Goal: Task Accomplishment & Management: Manage account settings

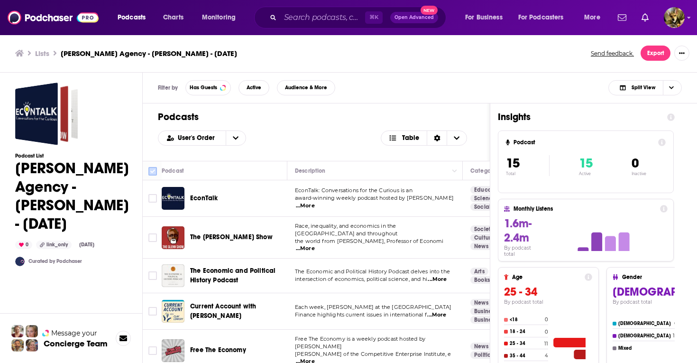
click at [153, 171] on input "Toggle select all" at bounding box center [152, 171] width 9 height 9
checkbox input "true"
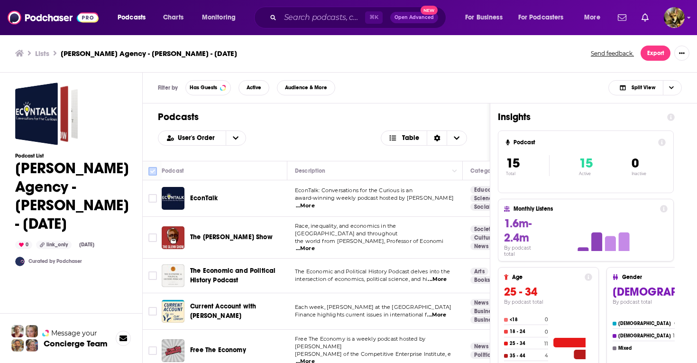
checkbox input "true"
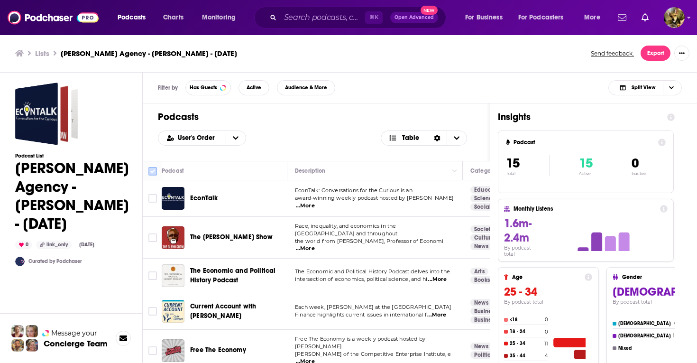
checkbox input "true"
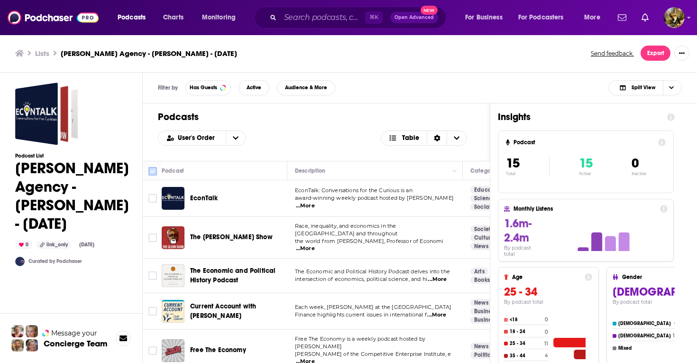
checkbox input "true"
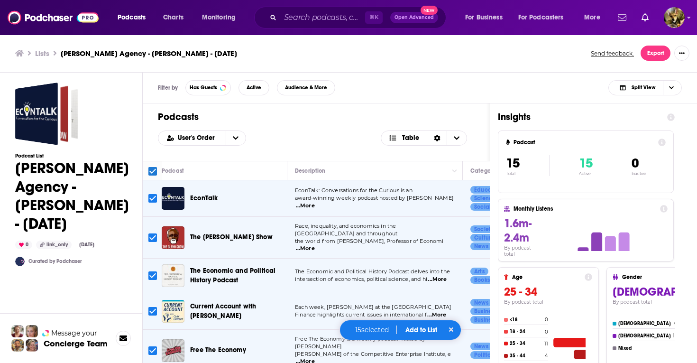
click at [418, 326] on button "Add to List" at bounding box center [421, 330] width 47 height 8
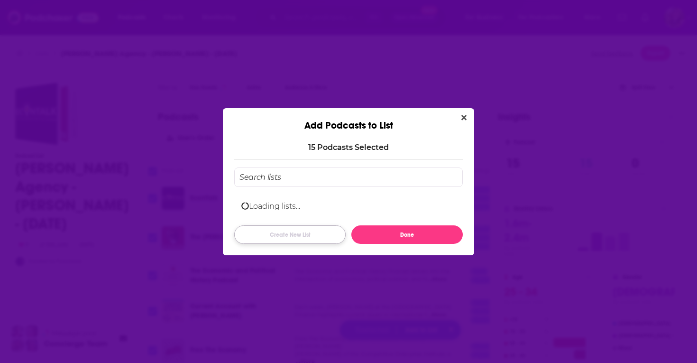
click at [275, 227] on button "Create New List" at bounding box center [289, 234] width 111 height 18
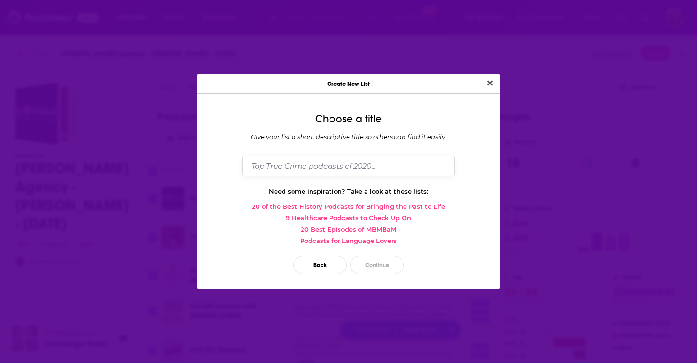
click at [298, 168] on input "Dialog" at bounding box center [348, 165] width 212 height 20
paste input "Richard Grossman"
type input "RW Jones- Richard Grossman- 9/2"
click at [382, 264] on button "Continue" at bounding box center [376, 264] width 53 height 18
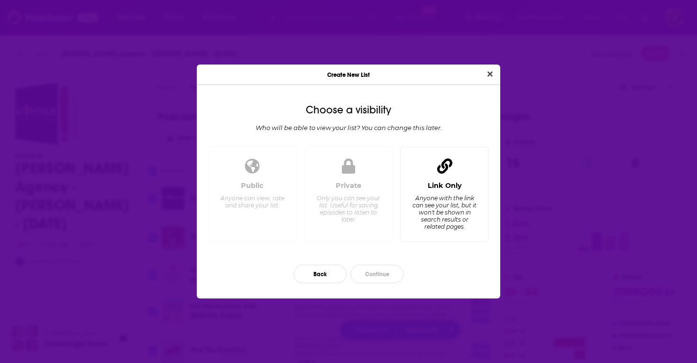
click at [445, 193] on div "Link Only Anyone with the link can see your list, but it won't be shown in sear…" at bounding box center [444, 207] width 73 height 53
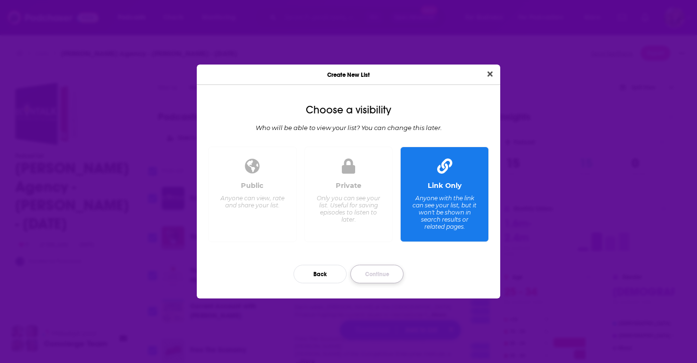
click at [371, 271] on button "Continue" at bounding box center [376, 273] width 53 height 18
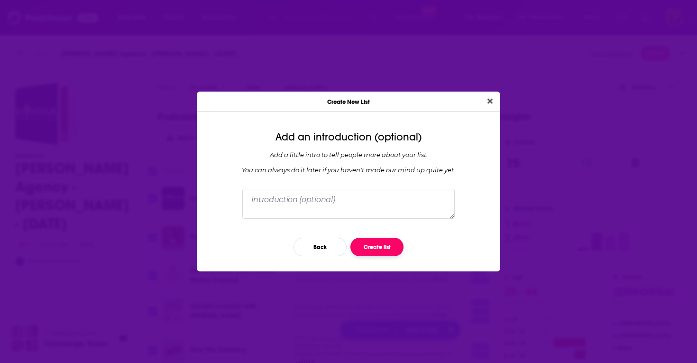
click at [377, 245] on button "Create list" at bounding box center [376, 246] width 53 height 18
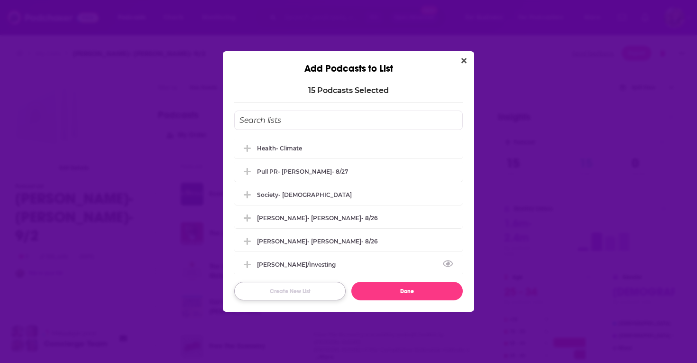
click at [293, 290] on button "Create New List" at bounding box center [289, 291] width 111 height 18
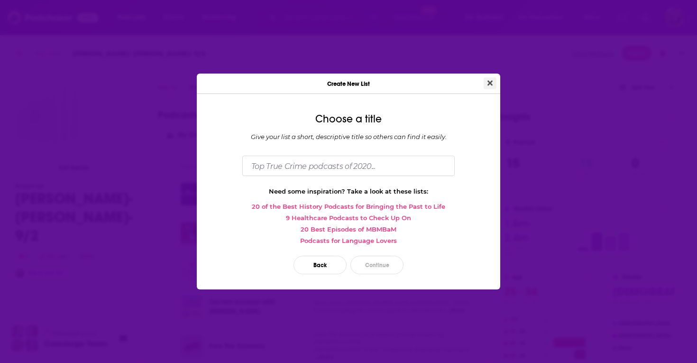
click at [491, 79] on icon "Close" at bounding box center [489, 83] width 5 height 8
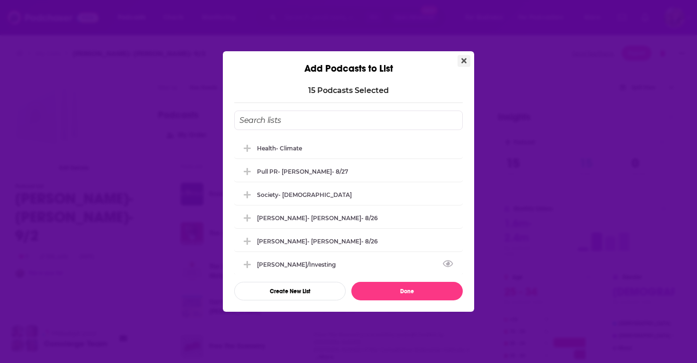
click at [466, 63] on button "Close" at bounding box center [463, 61] width 13 height 12
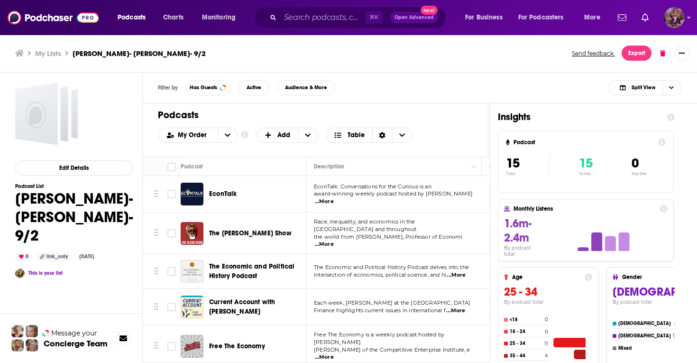
click at [670, 25] on img "Logged in as SydneyDemo" at bounding box center [673, 17] width 21 height 21
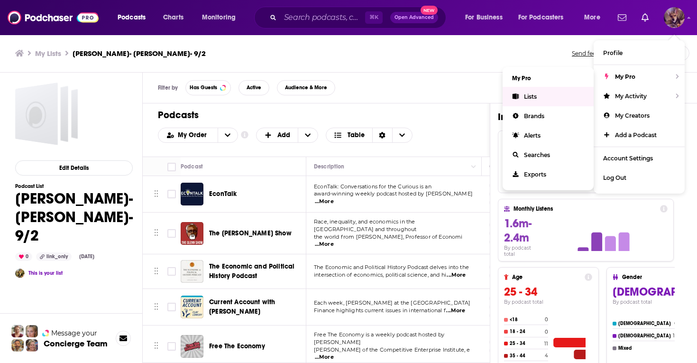
click at [532, 93] on span "Lists" at bounding box center [530, 96] width 13 height 7
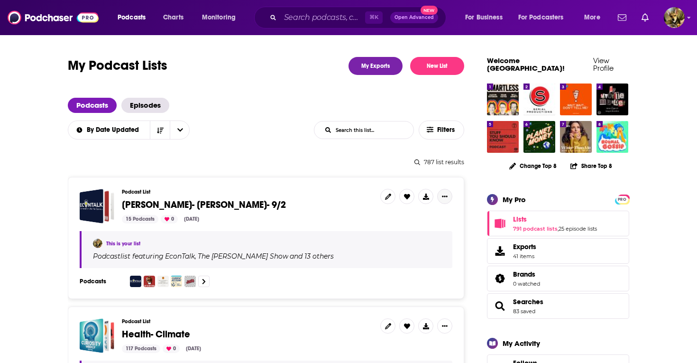
click at [445, 194] on icon "Show More Button" at bounding box center [445, 196] width 6 height 6
click at [392, 272] on button "Share" at bounding box center [412, 272] width 91 height 18
click at [449, 233] on icon "Show additional menu" at bounding box center [448, 234] width 19 height 8
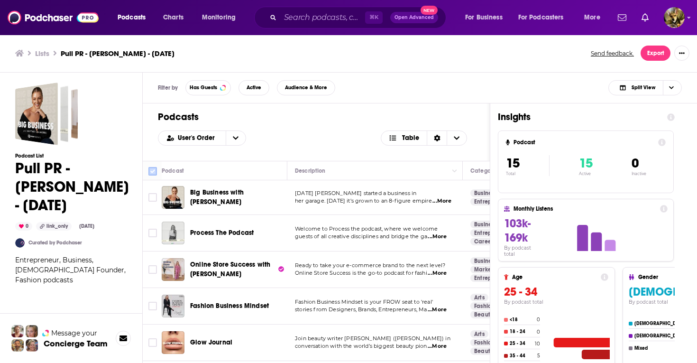
click at [151, 171] on input "Toggle select all" at bounding box center [152, 171] width 9 height 9
checkbox input "true"
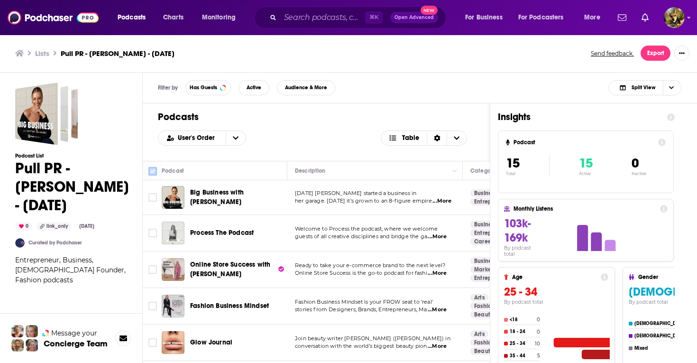
checkbox input "true"
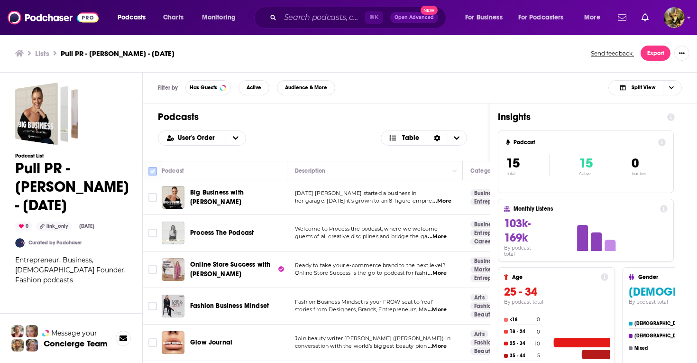
checkbox input "true"
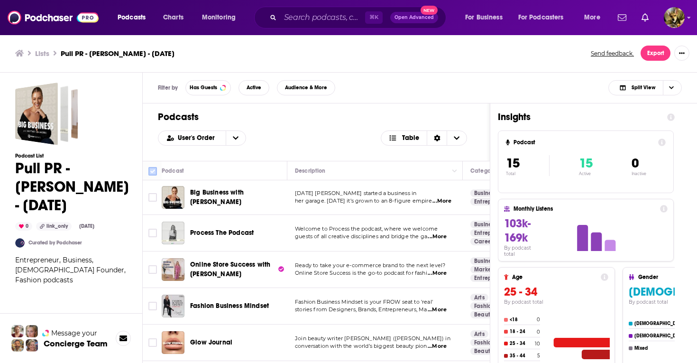
checkbox input "true"
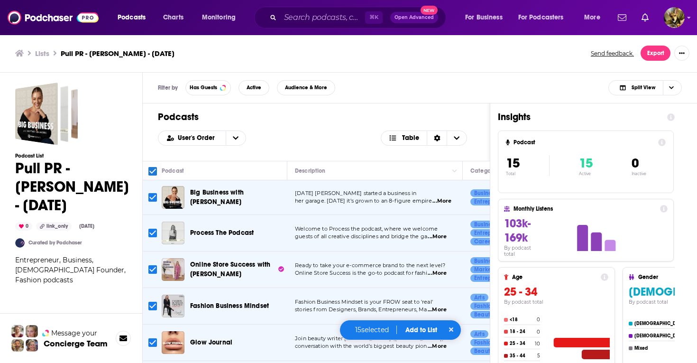
click at [422, 327] on button "Add to List" at bounding box center [421, 330] width 47 height 8
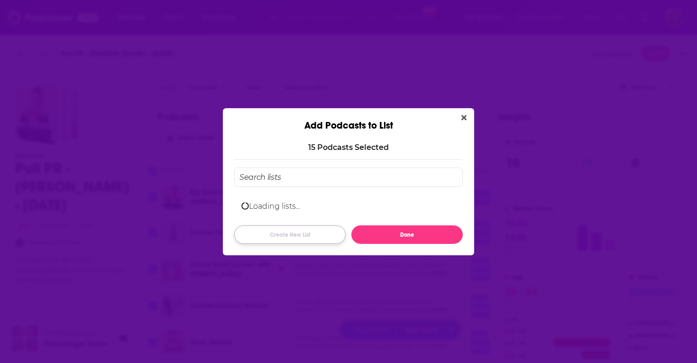
click at [286, 232] on button "Create New List" at bounding box center [289, 234] width 111 height 18
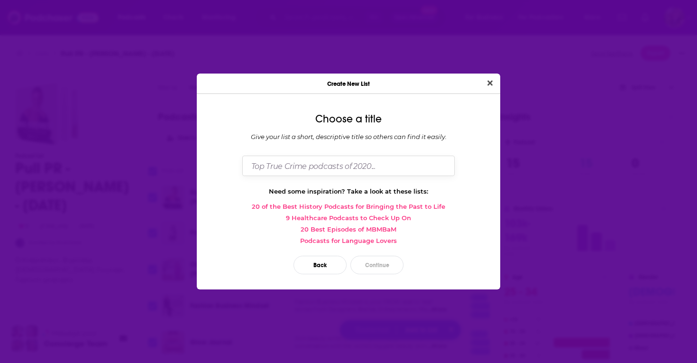
click at [288, 170] on input "Dialog" at bounding box center [348, 165] width 212 height 20
type input "Pull PR- Jane Lu- 9/2"
click at [381, 267] on button "Continue" at bounding box center [376, 264] width 53 height 18
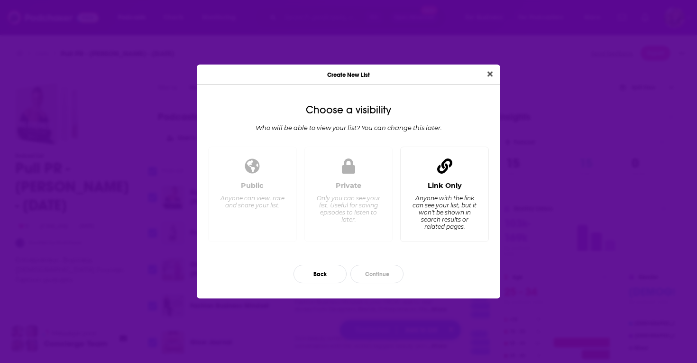
click at [439, 209] on div "Anyone with the link can see your list, but it won't be shown in search results…" at bounding box center [444, 212] width 65 height 36
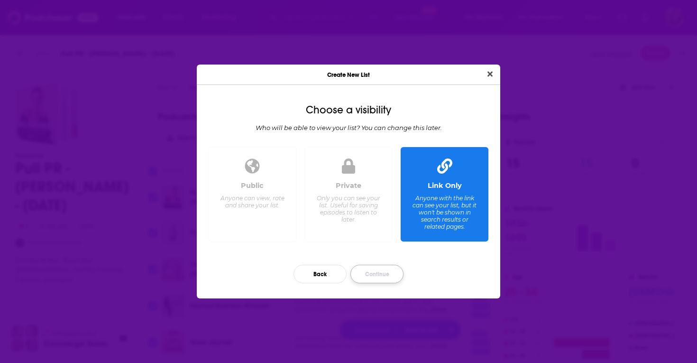
click at [382, 273] on button "Continue" at bounding box center [376, 273] width 53 height 18
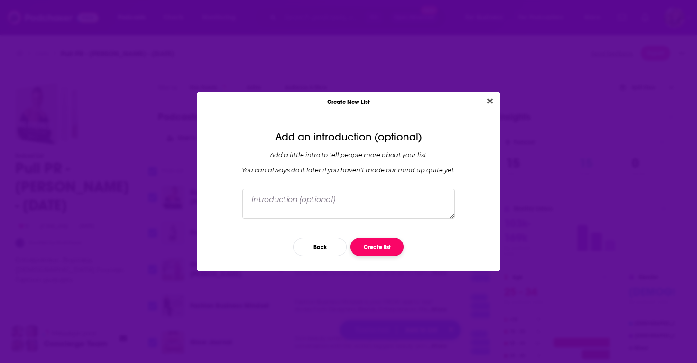
click at [377, 243] on button "Create list" at bounding box center [376, 246] width 53 height 18
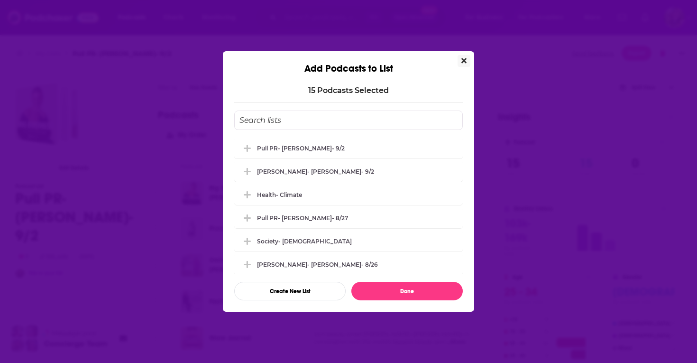
click at [463, 58] on icon "Close" at bounding box center [463, 61] width 5 height 8
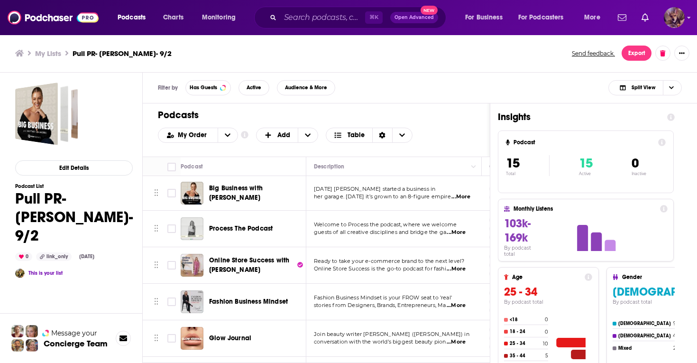
click at [674, 16] on img "Logged in as SydneyDemo" at bounding box center [673, 17] width 21 height 21
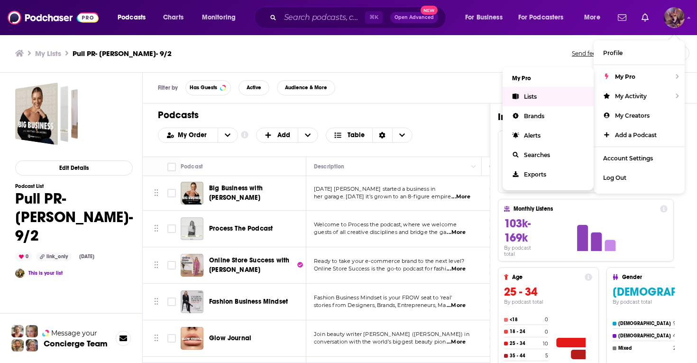
click at [518, 94] on icon "Show profile menu" at bounding box center [515, 96] width 6 height 6
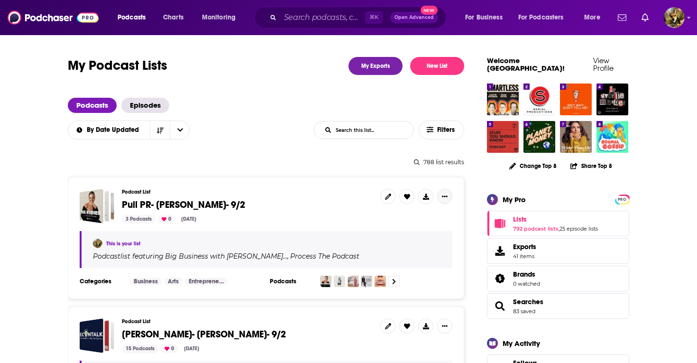
click at [445, 193] on icon "Show More Button" at bounding box center [445, 196] width 6 height 6
click at [394, 271] on button "Share" at bounding box center [412, 272] width 91 height 18
click at [448, 233] on icon "Show additional menu" at bounding box center [448, 234] width 19 height 8
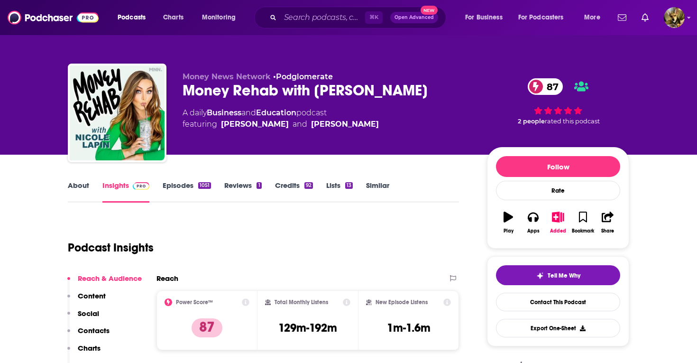
click at [81, 183] on link "About" at bounding box center [78, 192] width 21 height 22
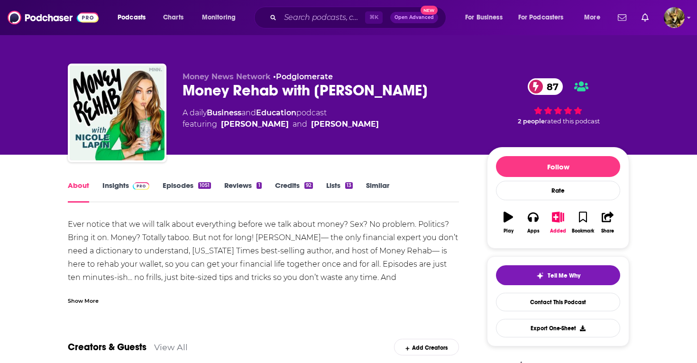
click at [387, 183] on link "Similar" at bounding box center [377, 192] width 23 height 22
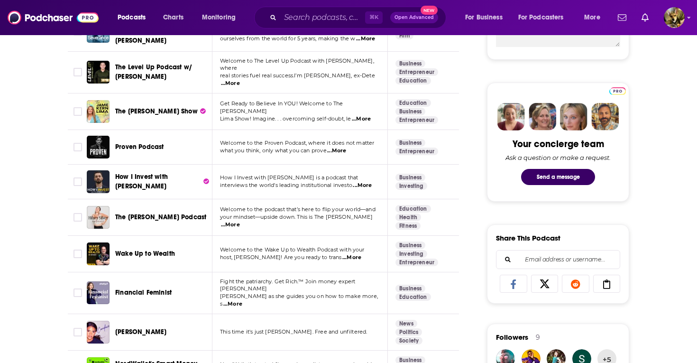
scroll to position [406, 0]
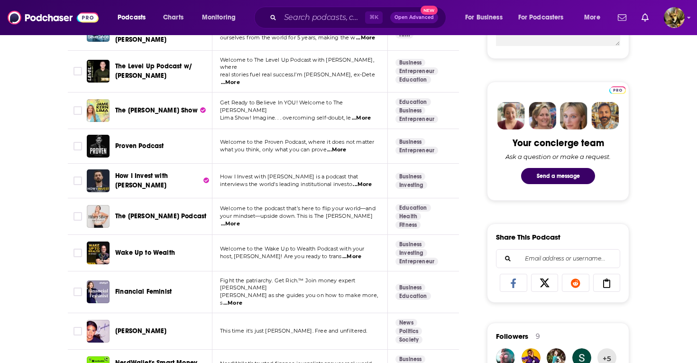
click at [240, 220] on span "...More" at bounding box center [230, 224] width 19 height 8
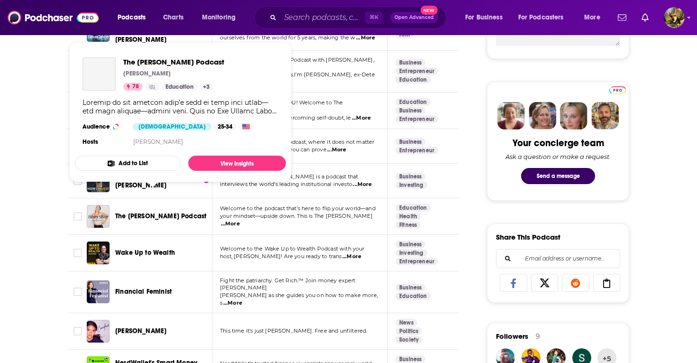
click at [124, 212] on span "The [PERSON_NAME] Podcast" at bounding box center [160, 216] width 91 height 8
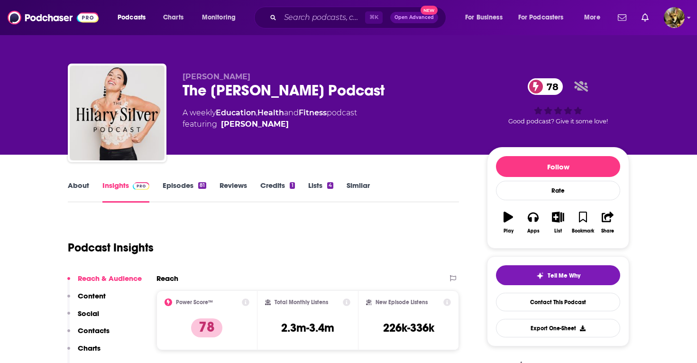
click at [79, 189] on link "About" at bounding box center [78, 192] width 21 height 22
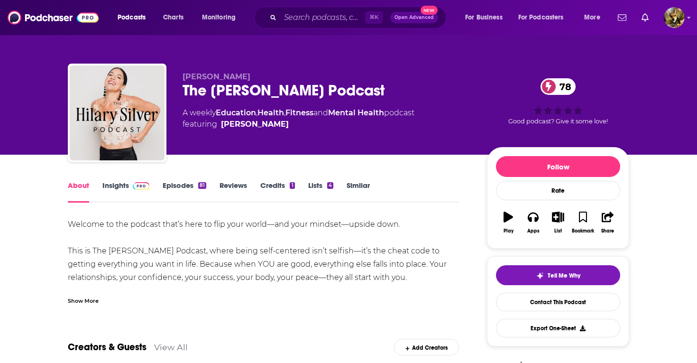
click at [84, 295] on div "Show More" at bounding box center [263, 297] width 391 height 16
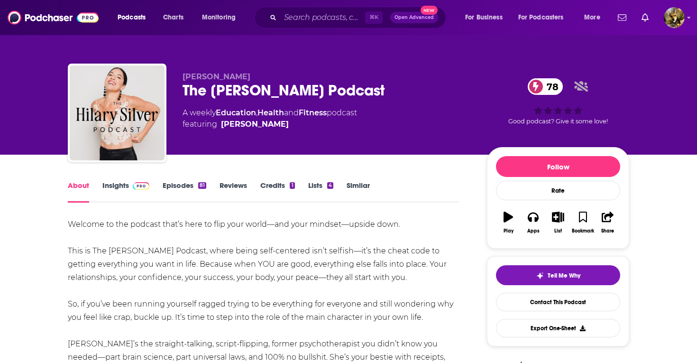
click at [127, 184] on link "Insights" at bounding box center [125, 192] width 47 height 22
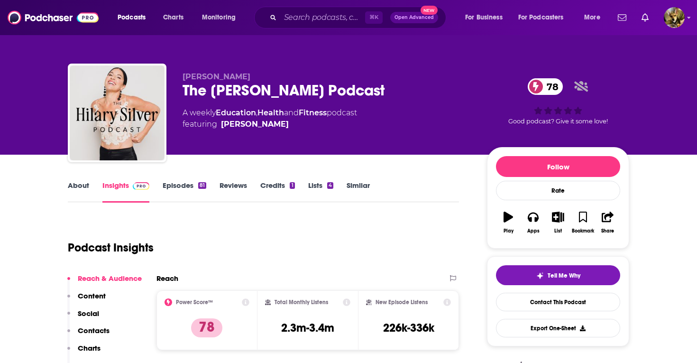
click at [356, 182] on link "Similar" at bounding box center [357, 192] width 23 height 22
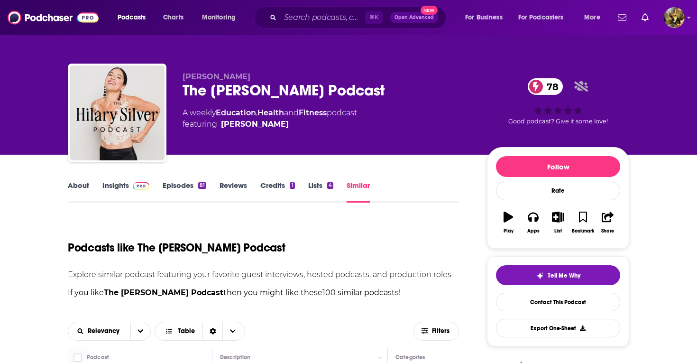
click at [186, 185] on link "Episodes 81" at bounding box center [185, 192] width 44 height 22
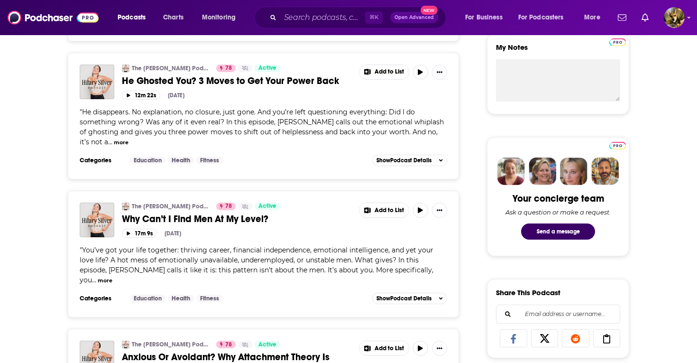
scroll to position [364, 0]
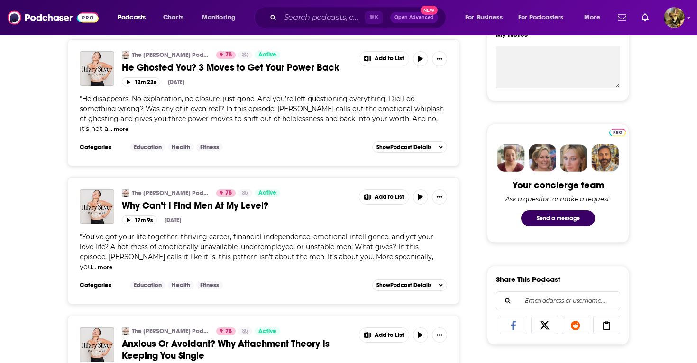
click at [128, 125] on button "more" at bounding box center [121, 129] width 15 height 8
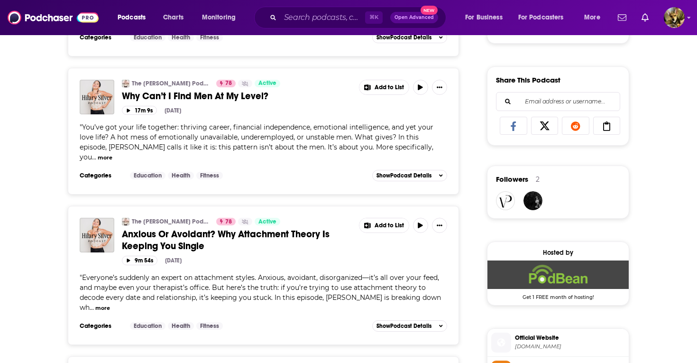
scroll to position [563, 0]
click at [110, 303] on button "more" at bounding box center [102, 307] width 15 height 8
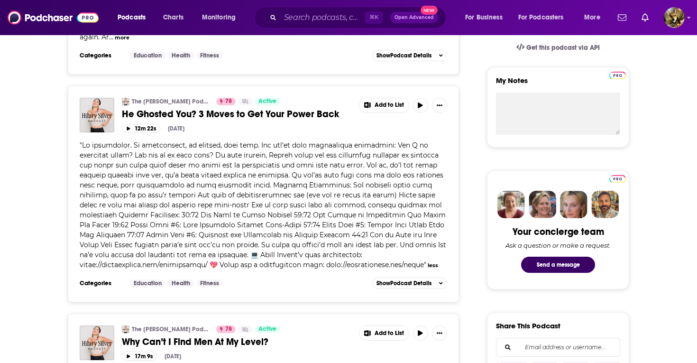
scroll to position [281, 0]
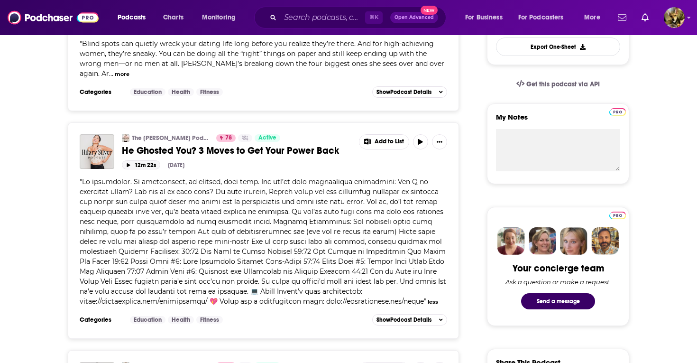
click at [128, 166] on icon "button" at bounding box center [128, 165] width 5 height 4
